Goal: Transaction & Acquisition: Purchase product/service

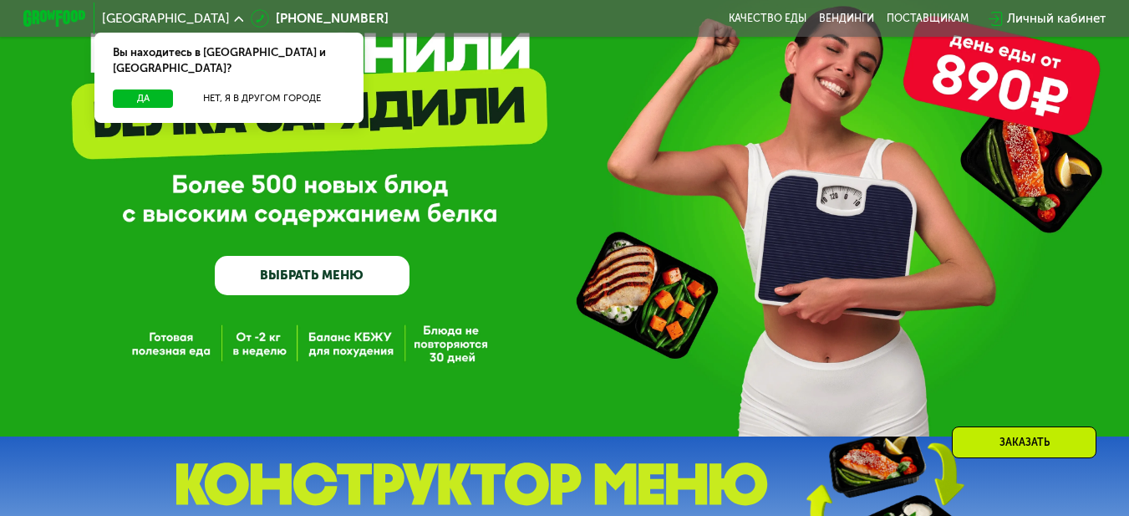
scroll to position [251, 0]
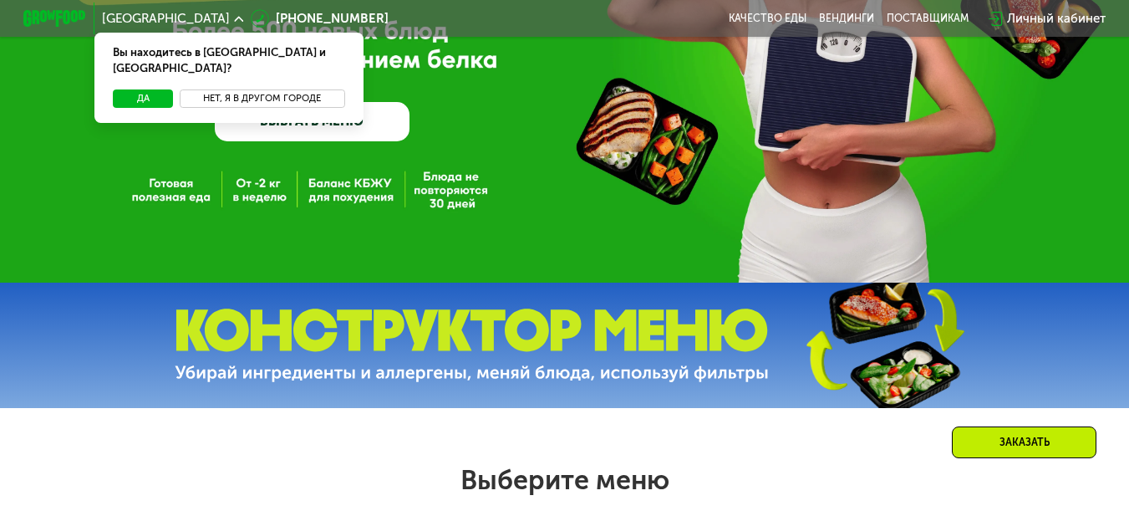
click at [247, 89] on button "Нет, я в другом городе" at bounding box center [263, 98] width 166 height 19
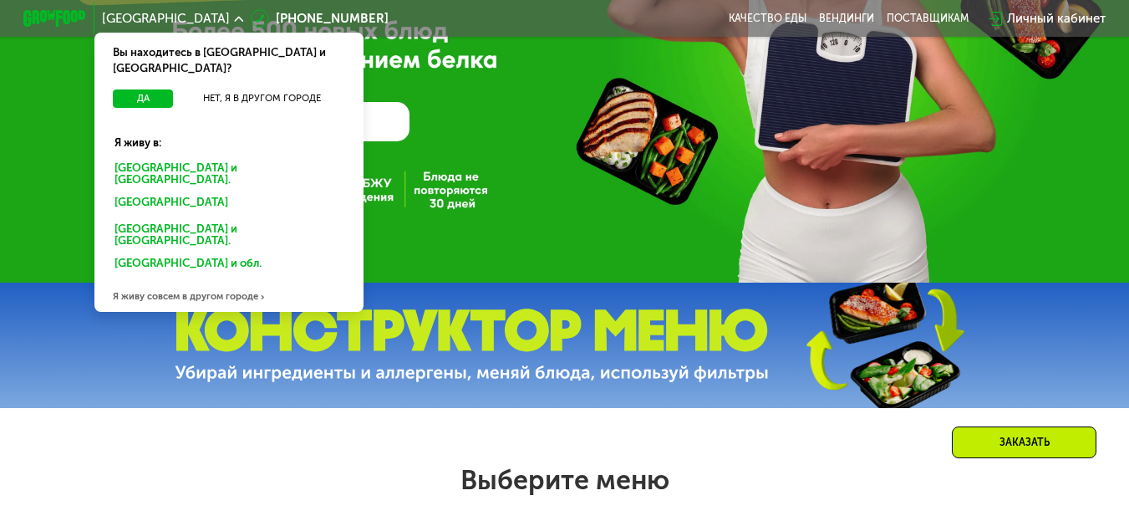
click at [232, 191] on div "Санкт-Петербурге и обл." at bounding box center [226, 203] width 245 height 25
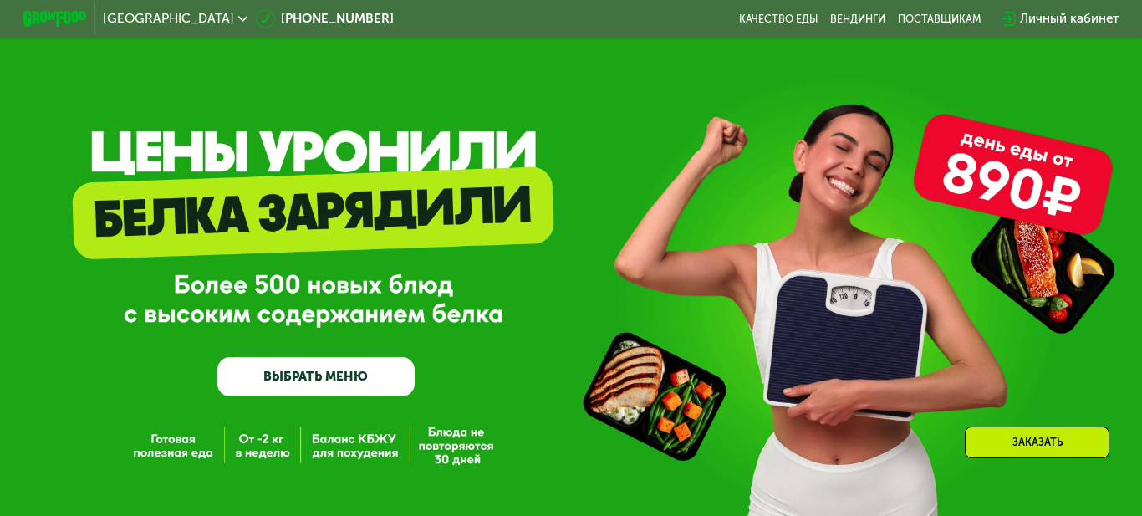
click at [336, 357] on link "ВЫБРАТЬ МЕНЮ" at bounding box center [315, 376] width 197 height 39
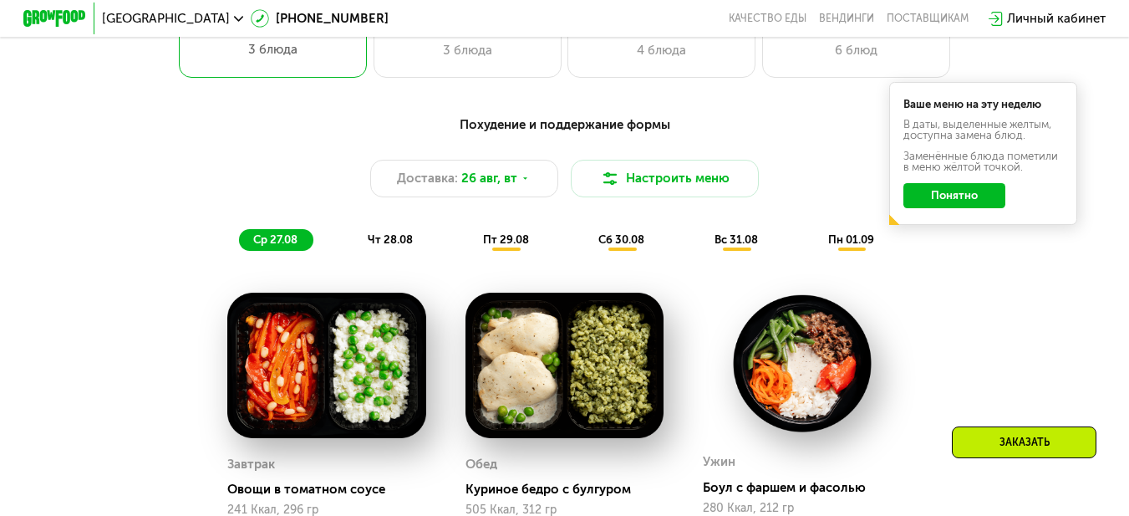
scroll to position [669, 0]
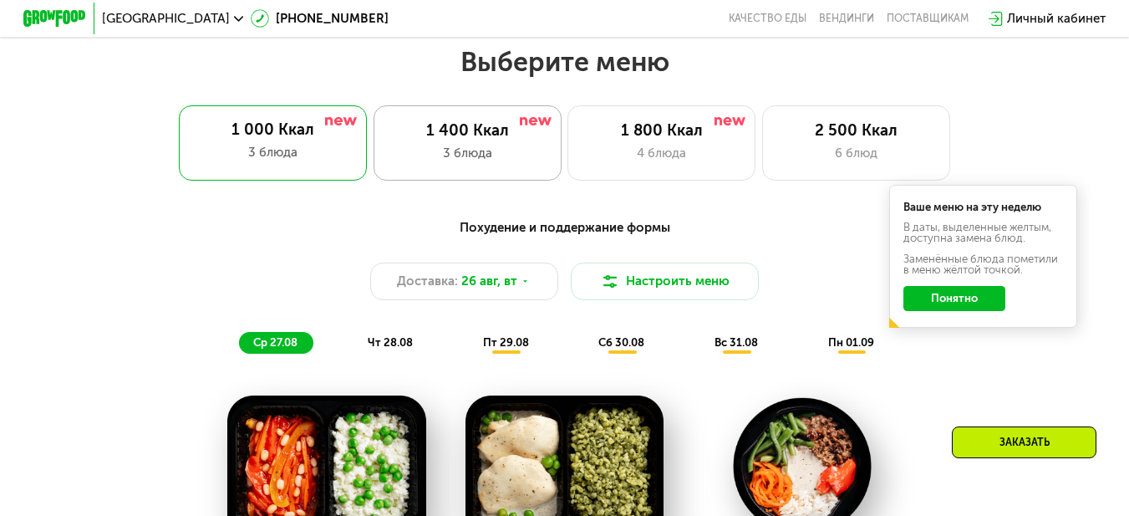
click at [534, 140] on div "1 400 Ккал" at bounding box center [467, 130] width 155 height 19
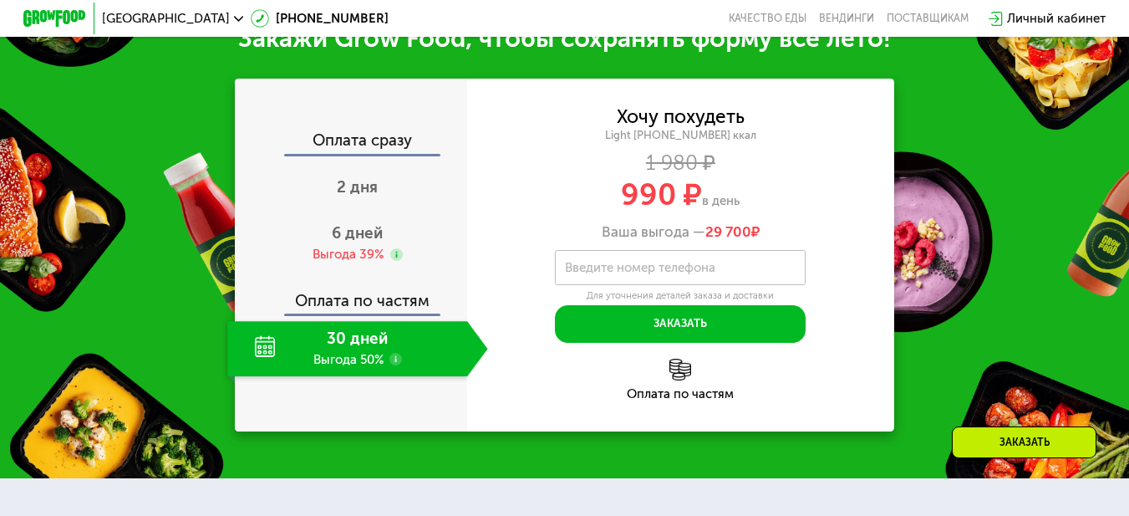
scroll to position [1588, 0]
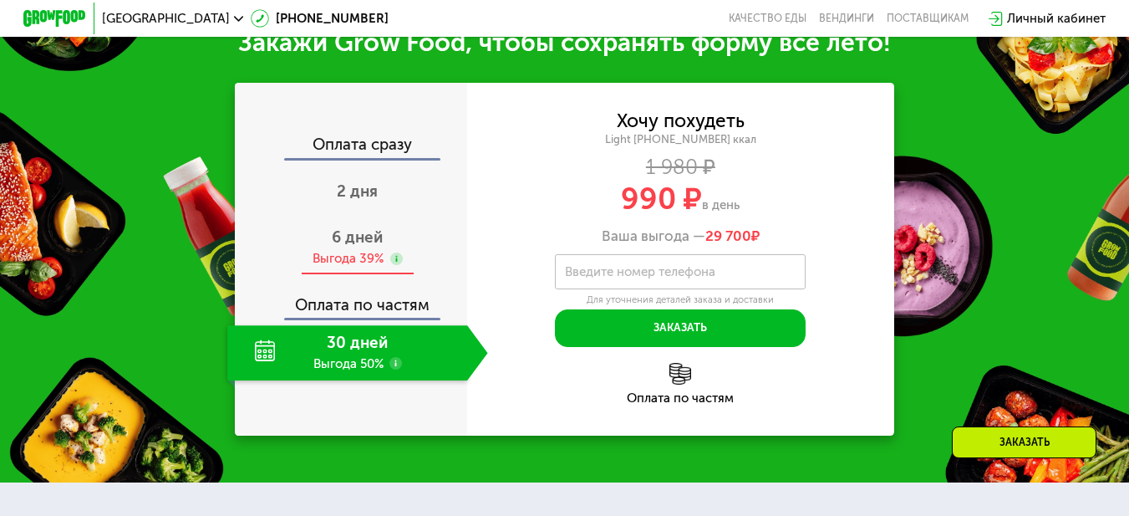
click at [388, 262] on div "6 дней Выгода 39%" at bounding box center [357, 248] width 260 height 55
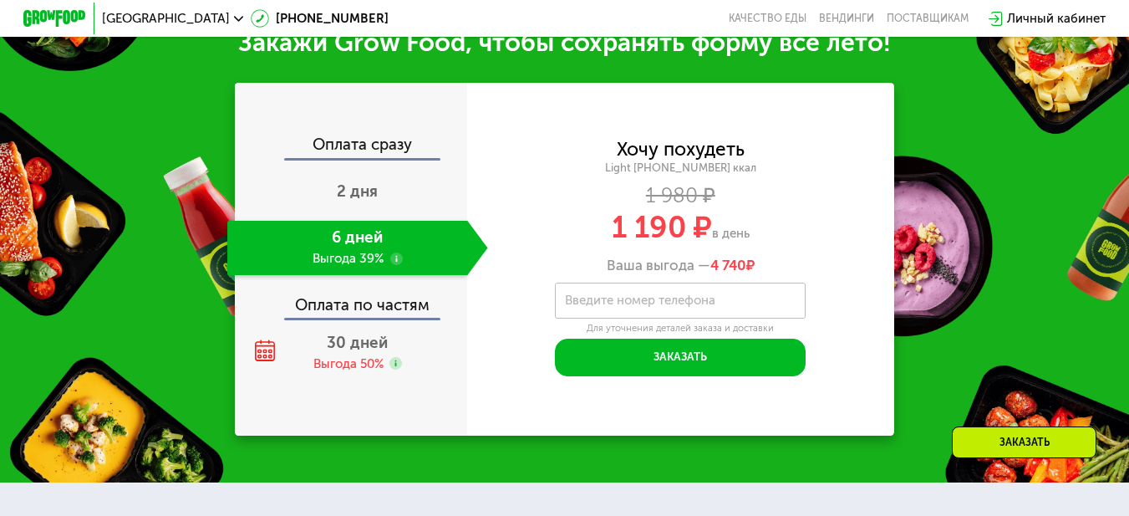
click at [359, 272] on div "6 дней Выгода 39%" at bounding box center [347, 248] width 240 height 55
click at [351, 352] on span "30 дней" at bounding box center [357, 342] width 61 height 19
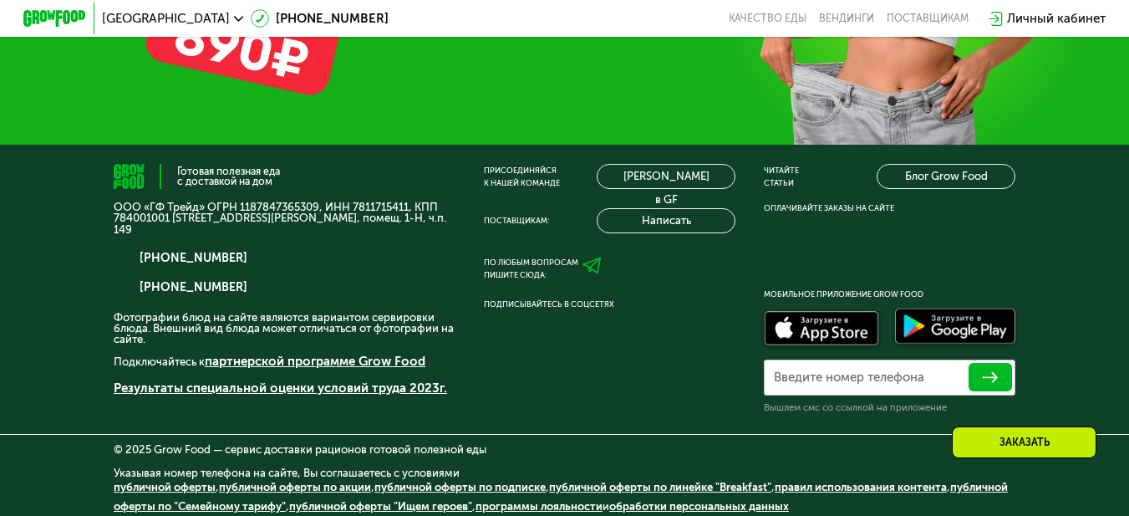
scroll to position [4844, 0]
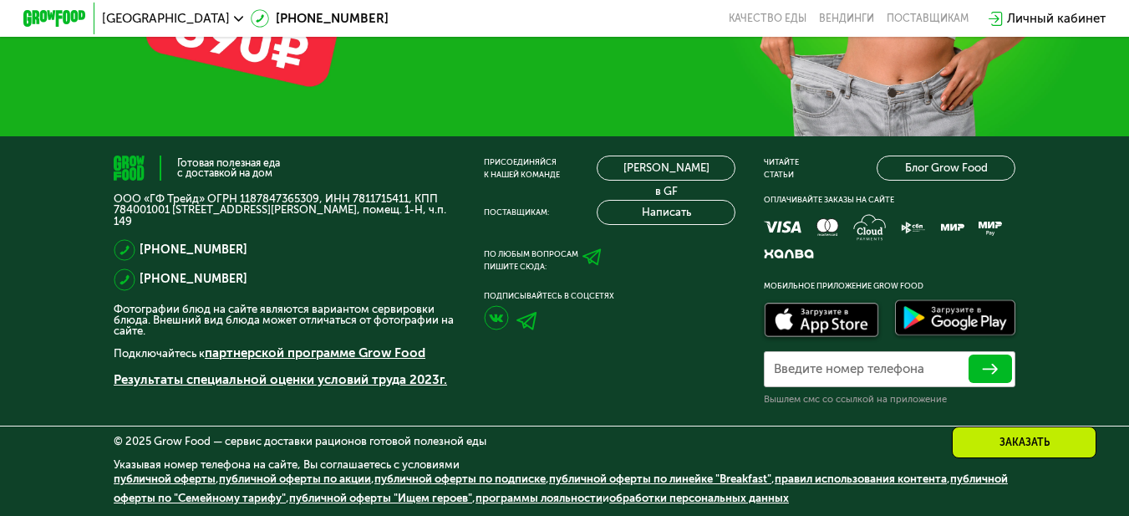
click at [1060, 205] on div "Готовая полезная еда с доставкой на дом ООО «ГФ Трейд» ОГРН 1187847365309, ИНН …" at bounding box center [564, 325] width 1129 height 379
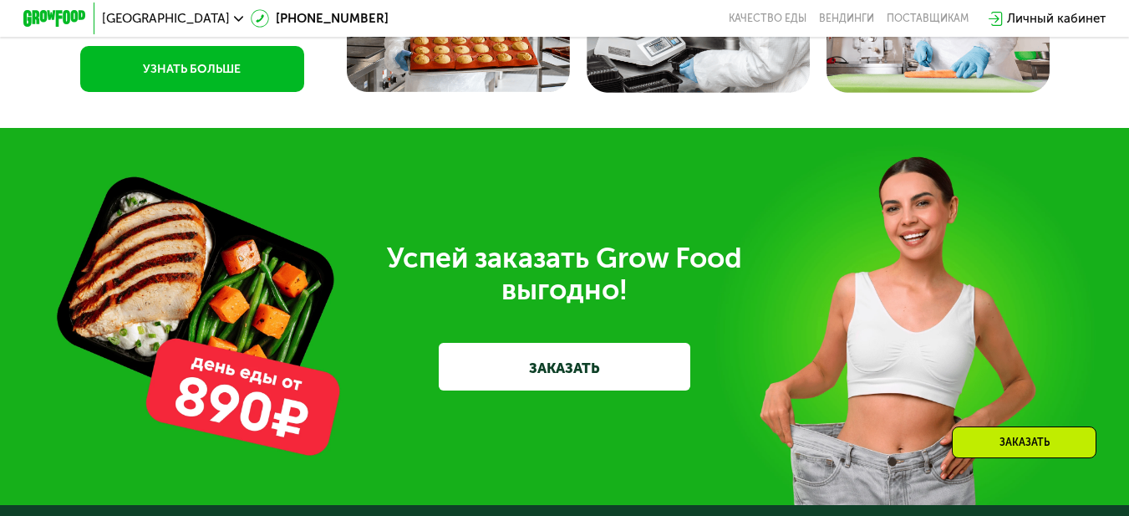
scroll to position [4426, 0]
